Goal: Task Accomplishment & Management: Use online tool/utility

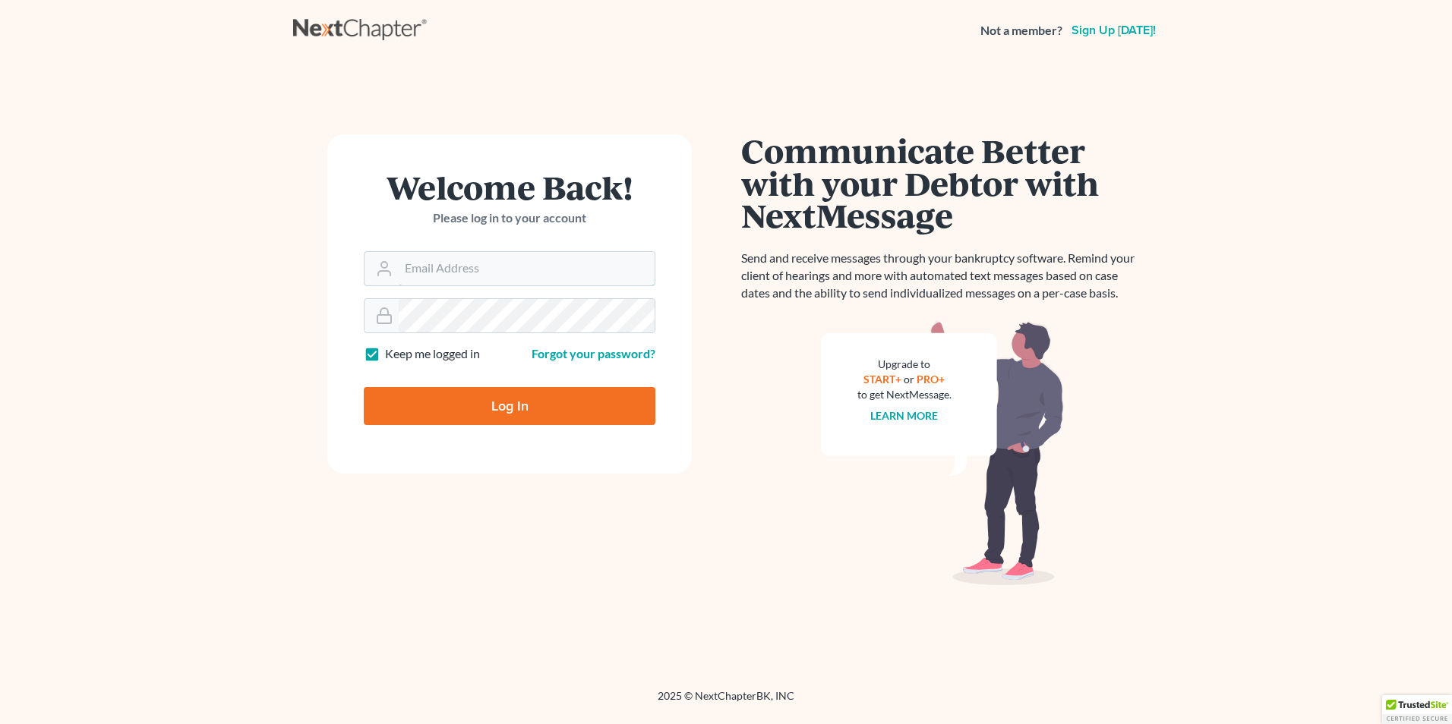
type input "[EMAIL_ADDRESS][DOMAIN_NAME]"
click at [500, 410] on input "Log In" at bounding box center [510, 406] width 292 height 38
type input "Thinking..."
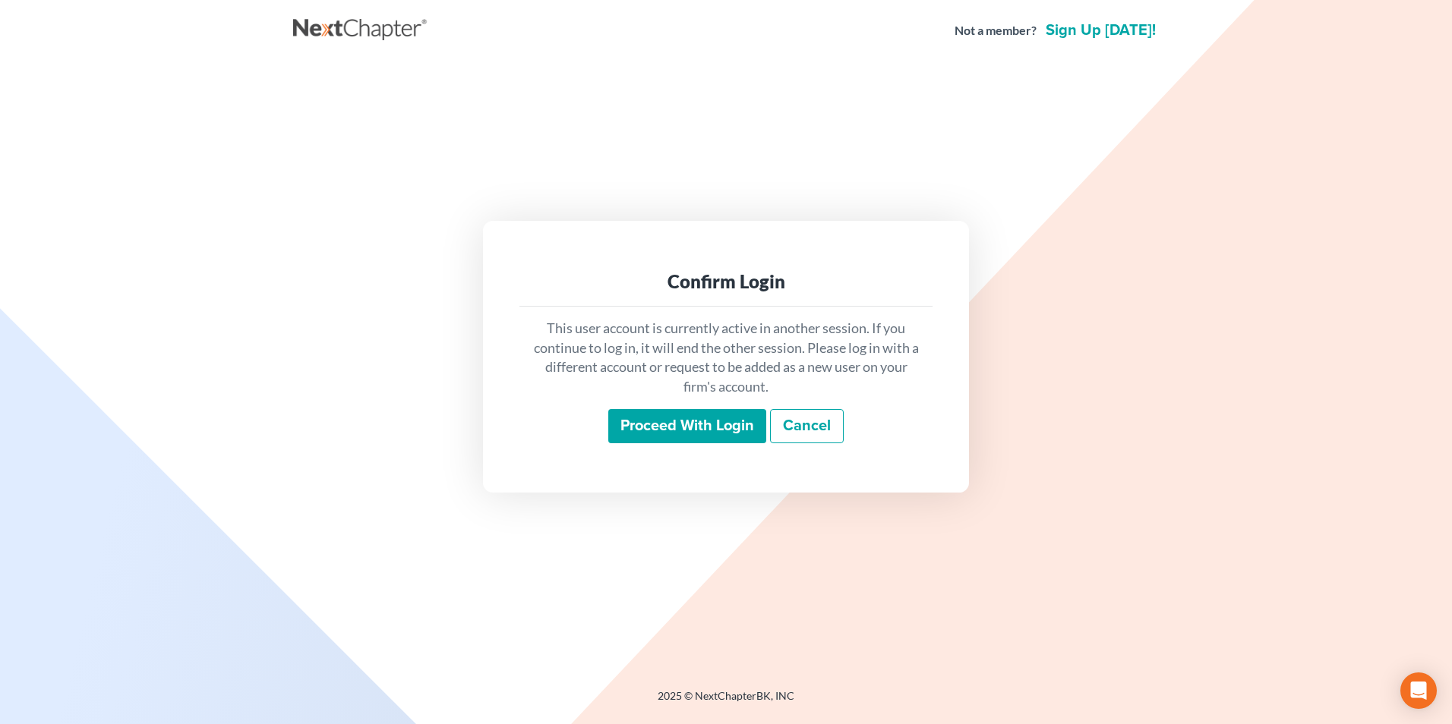
click at [654, 416] on input "Proceed with login" at bounding box center [687, 426] width 158 height 35
